Goal: Find specific page/section: Find specific page/section

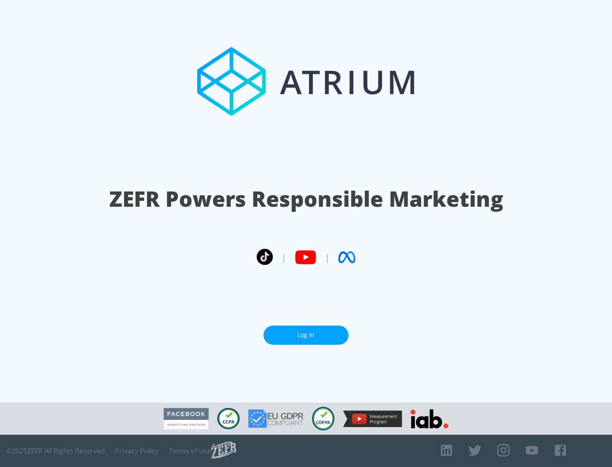
click at [306, 332] on link "Log In" at bounding box center [305, 335] width 85 height 19
